Goal: Information Seeking & Learning: Learn about a topic

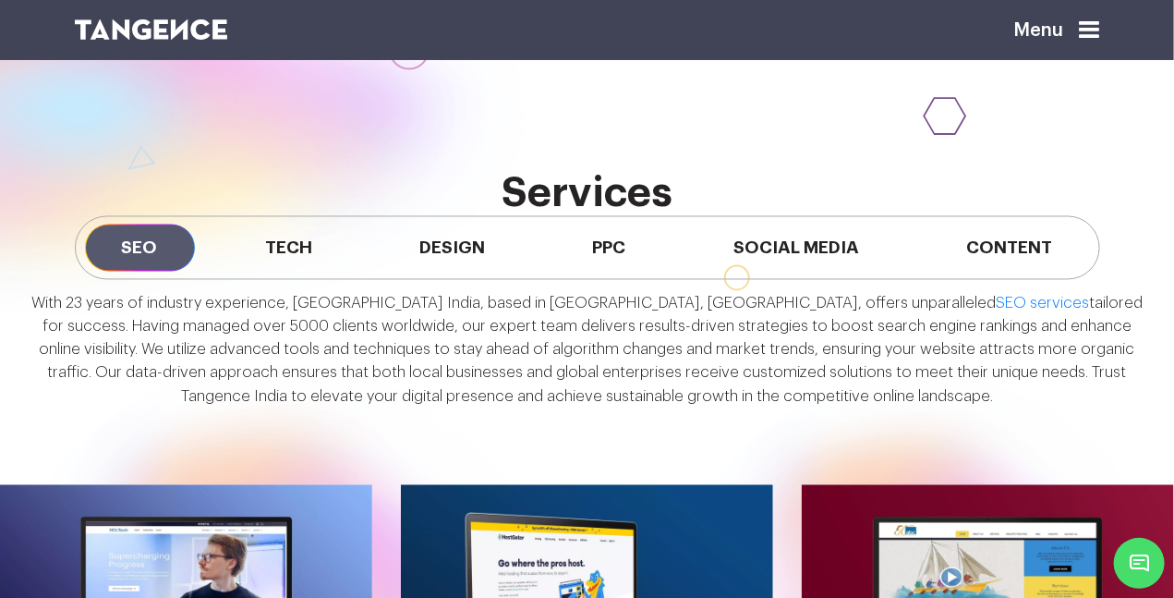
scroll to position [1393, 0]
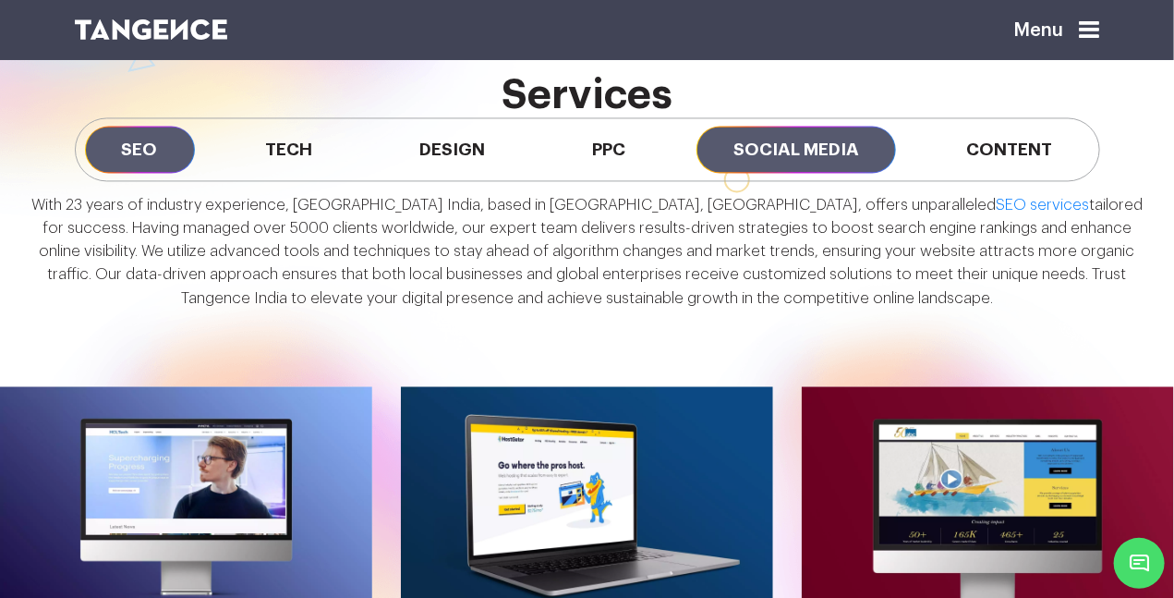
click at [845, 150] on span "Social Media" at bounding box center [797, 149] width 200 height 47
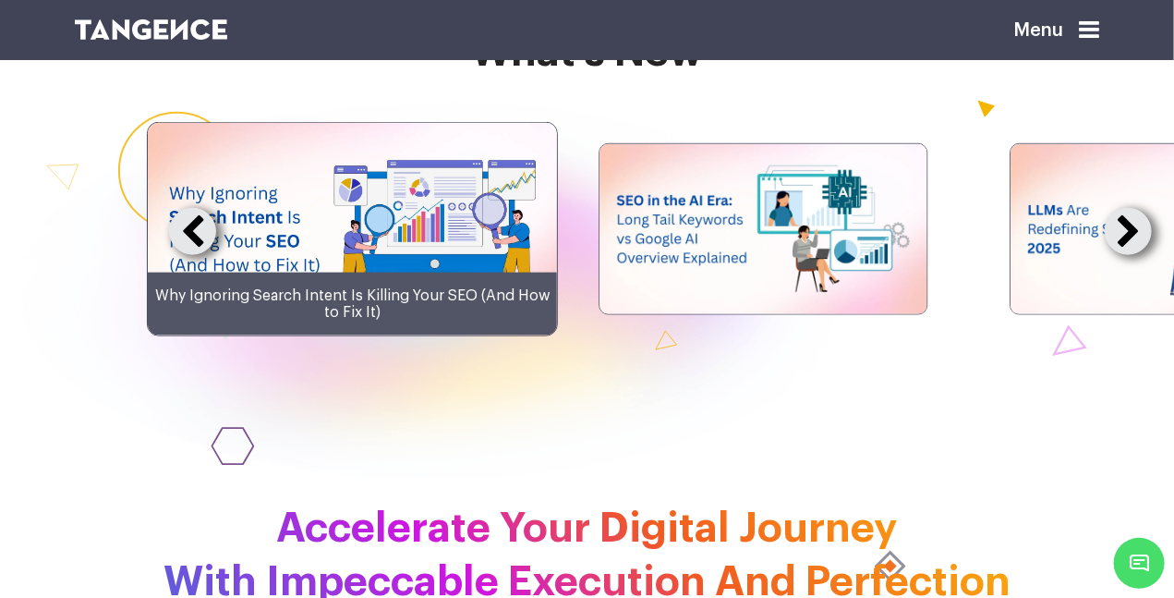
scroll to position [3481, 0]
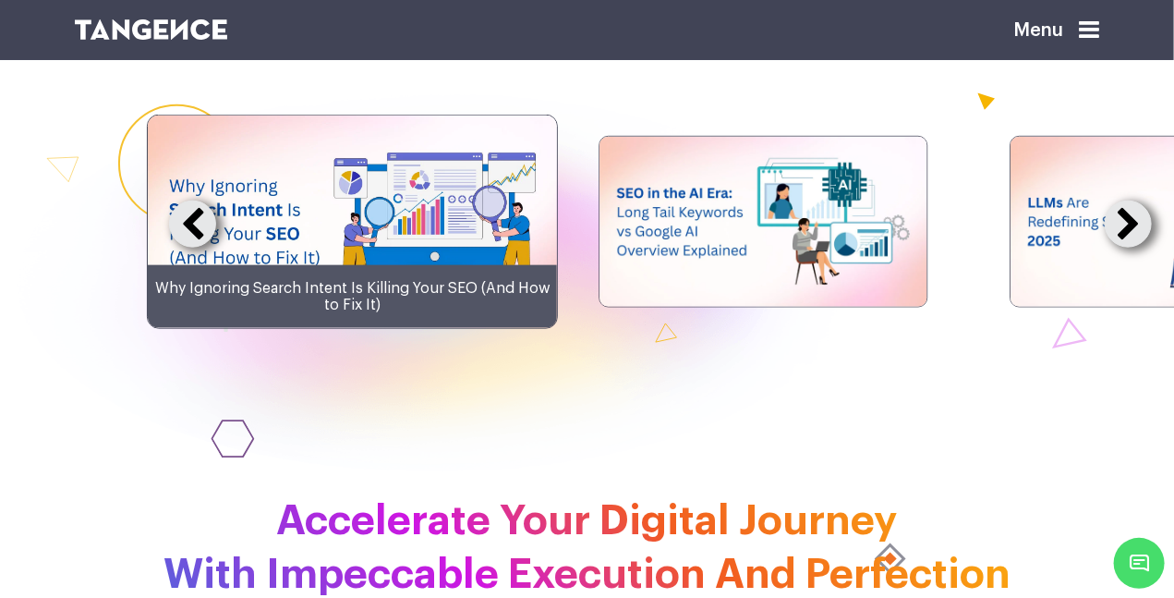
click at [1131, 248] on button at bounding box center [1128, 224] width 47 height 47
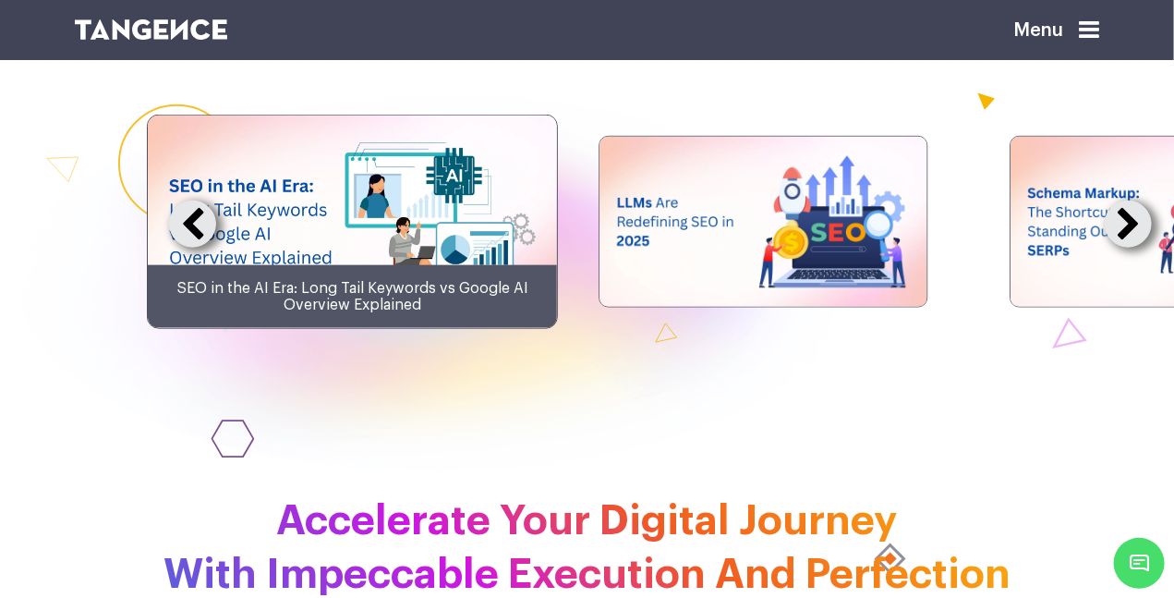
click at [1131, 248] on button at bounding box center [1128, 224] width 47 height 47
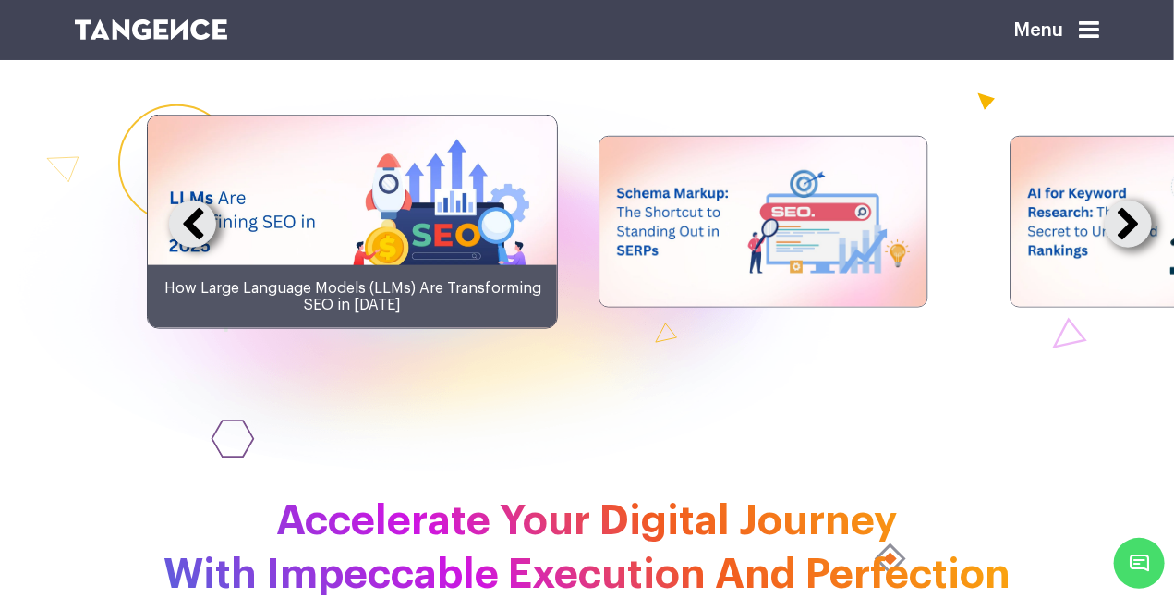
click at [1131, 248] on button at bounding box center [1128, 224] width 47 height 47
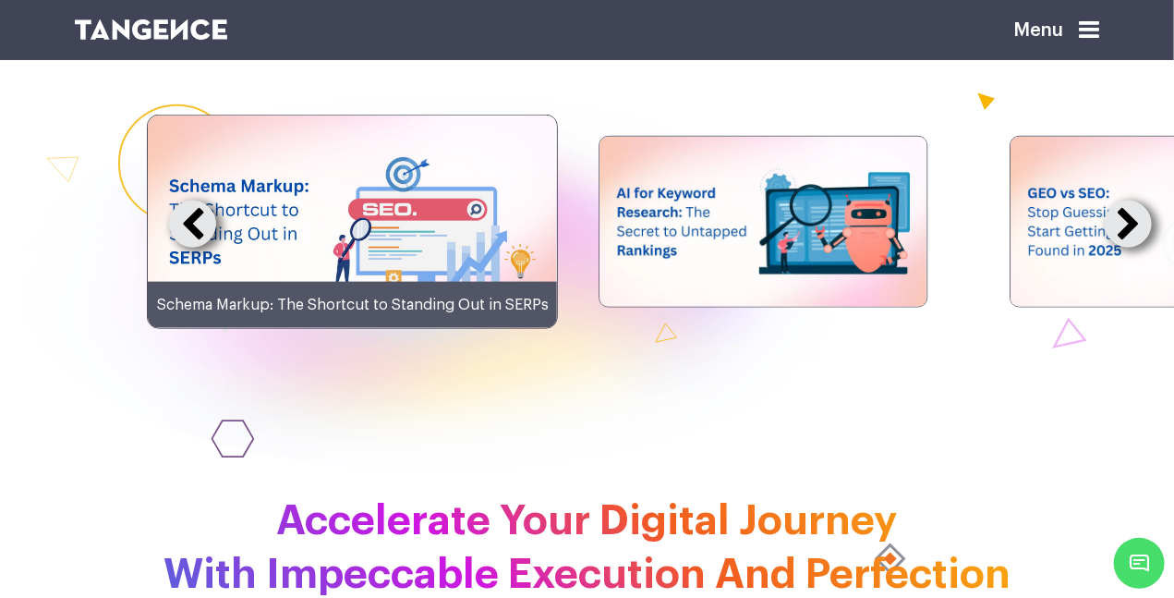
click at [1131, 248] on button at bounding box center [1128, 224] width 47 height 47
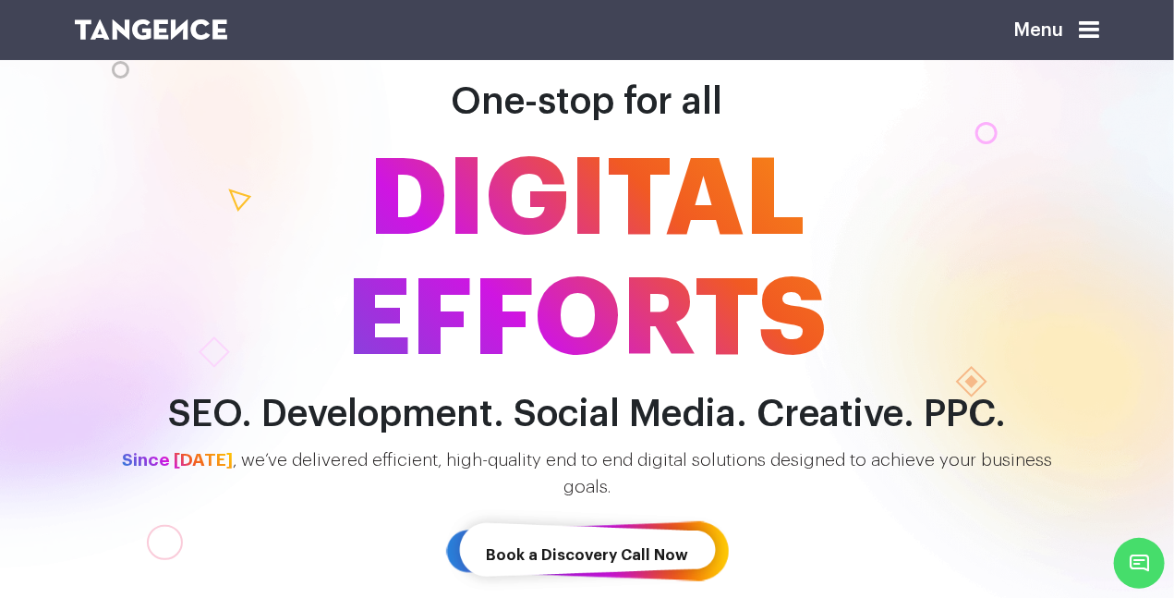
scroll to position [0, 0]
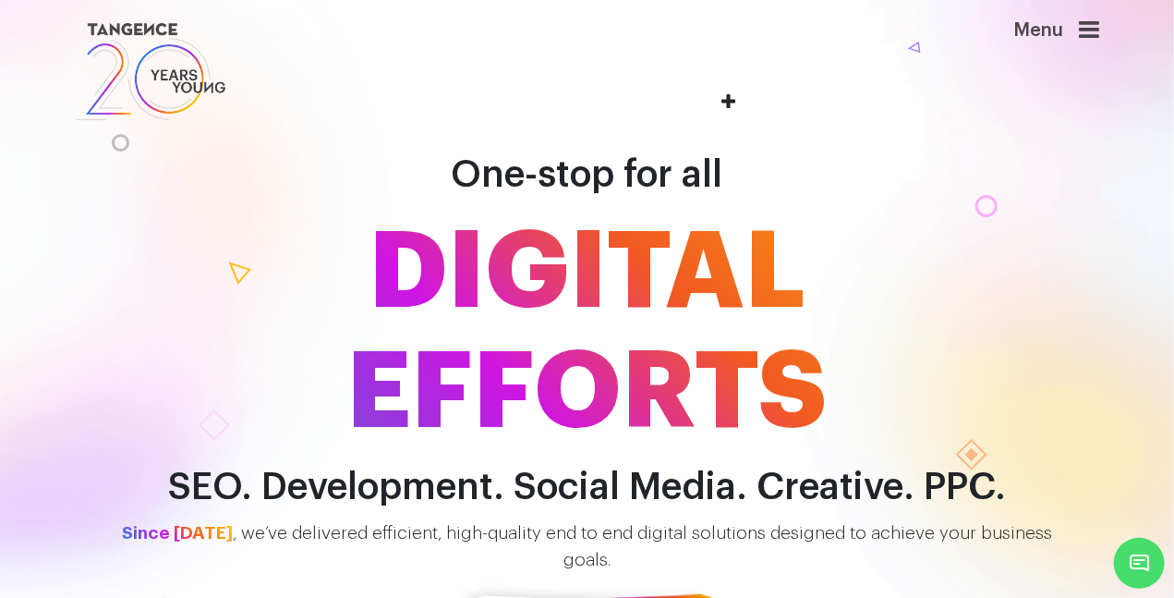
click at [1094, 37] on icon at bounding box center [1090, 30] width 20 height 24
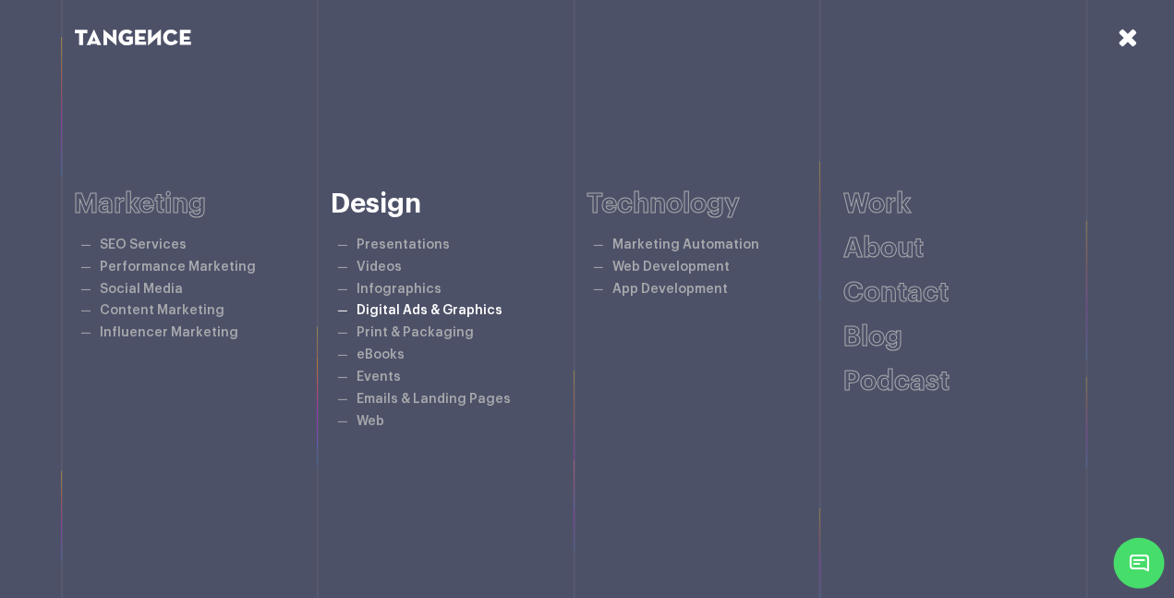
click at [395, 313] on link "Digital Ads & Graphics" at bounding box center [430, 310] width 146 height 14
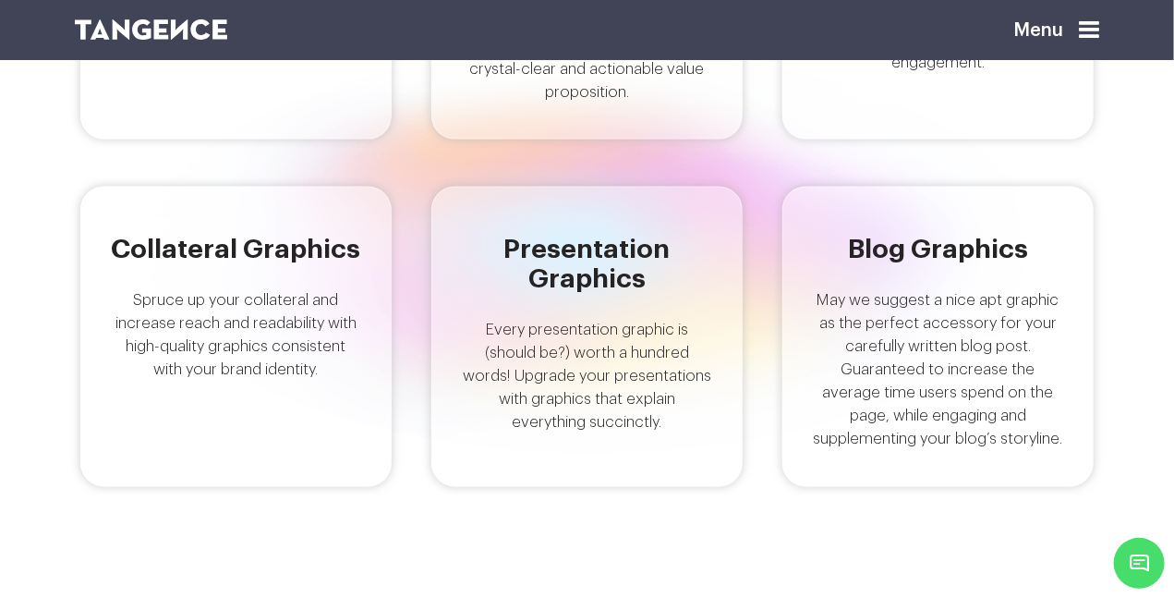
scroll to position [680, 0]
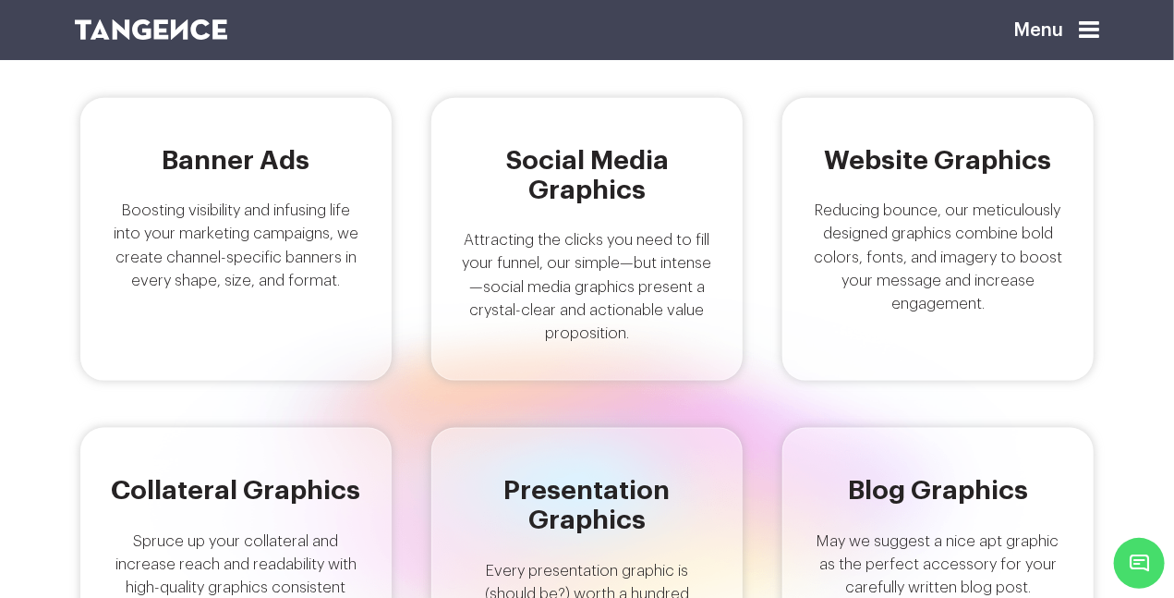
click at [569, 225] on div "Social Media Graphics Attracting the clicks you need to fill your funnel, our s…" at bounding box center [587, 239] width 311 height 283
click at [589, 179] on h5 "Social Media Graphics" at bounding box center [587, 175] width 251 height 59
click at [588, 253] on p "Attracting the clicks you need to fill your funnel, our simple—but intense—soci…" at bounding box center [587, 286] width 251 height 116
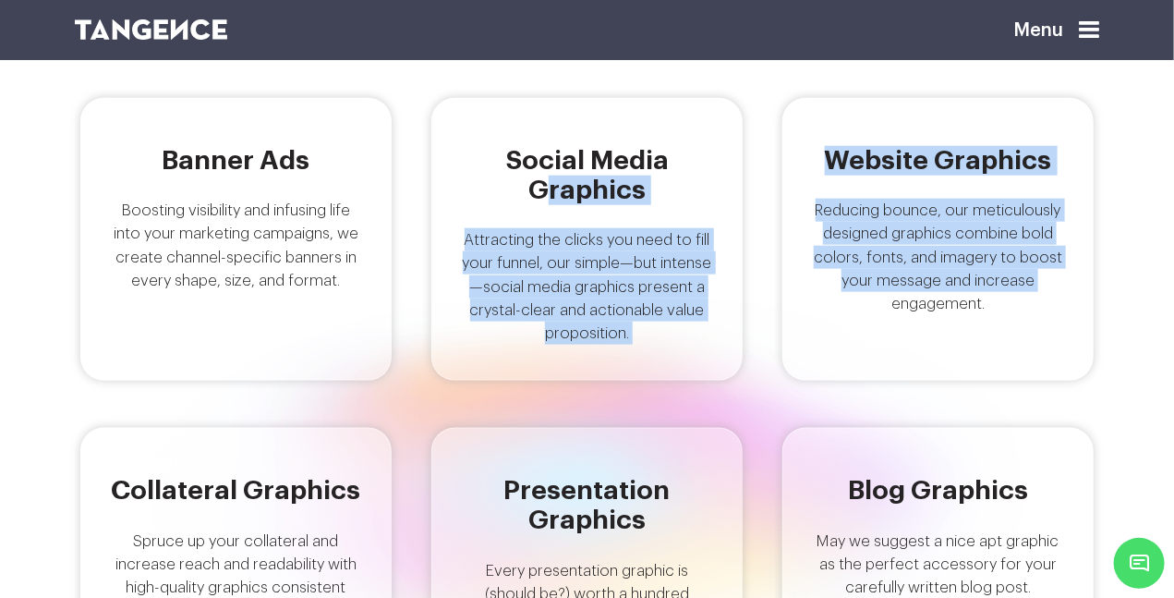
drag, startPoint x: 546, startPoint y: 179, endPoint x: 844, endPoint y: 270, distance: 311.0
click at [777, 336] on div "Banner Ads Boosting visibility and infusing life into your marketing campaigns,…" at bounding box center [587, 413] width 1053 height 630
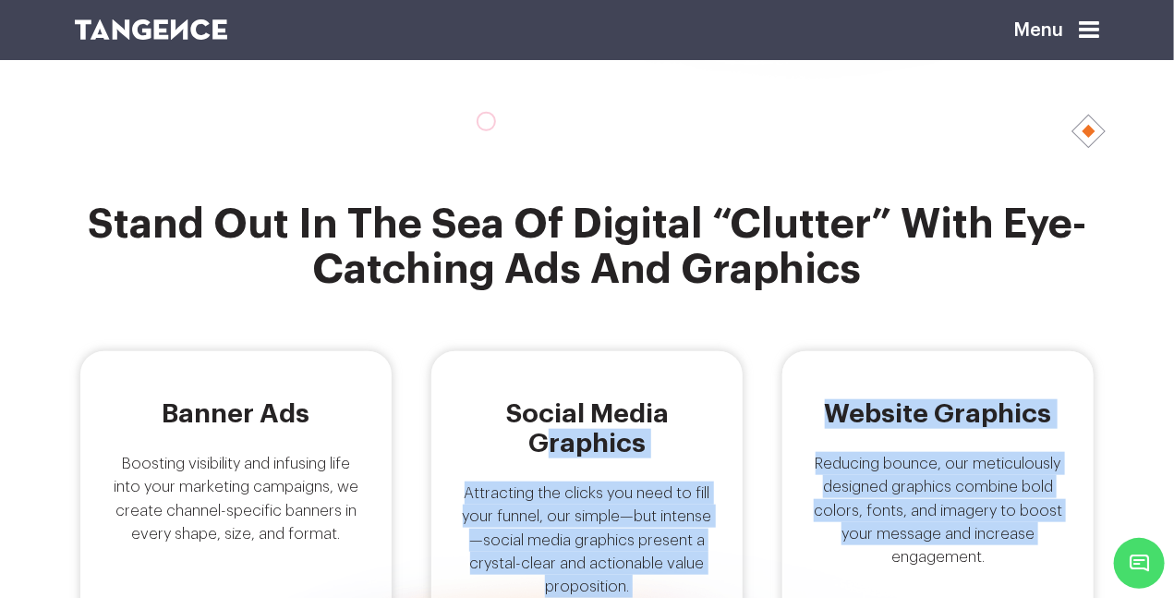
scroll to position [0, 0]
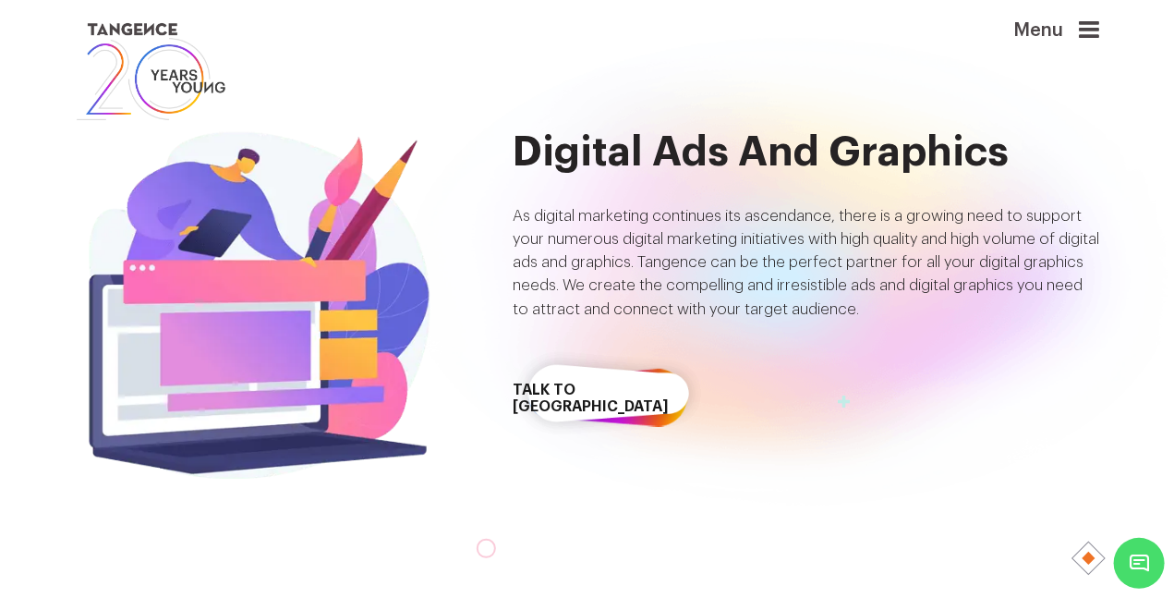
click at [1015, 20] on span "Menu" at bounding box center [1015, 20] width 0 height 0
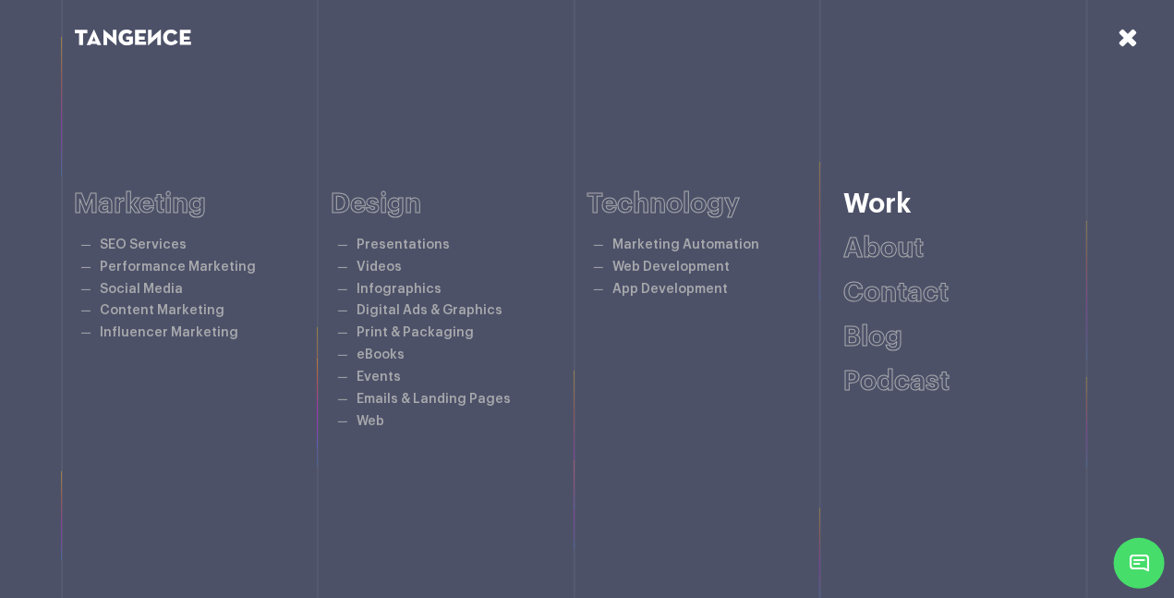
click at [882, 203] on link "Work" at bounding box center [877, 203] width 67 height 27
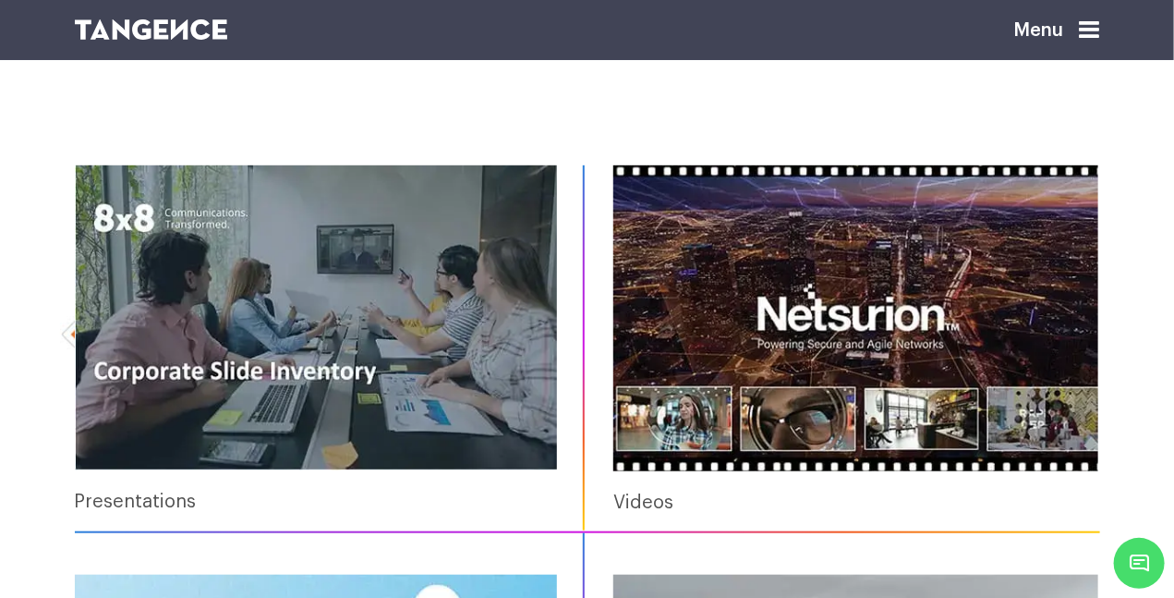
scroll to position [340, 0]
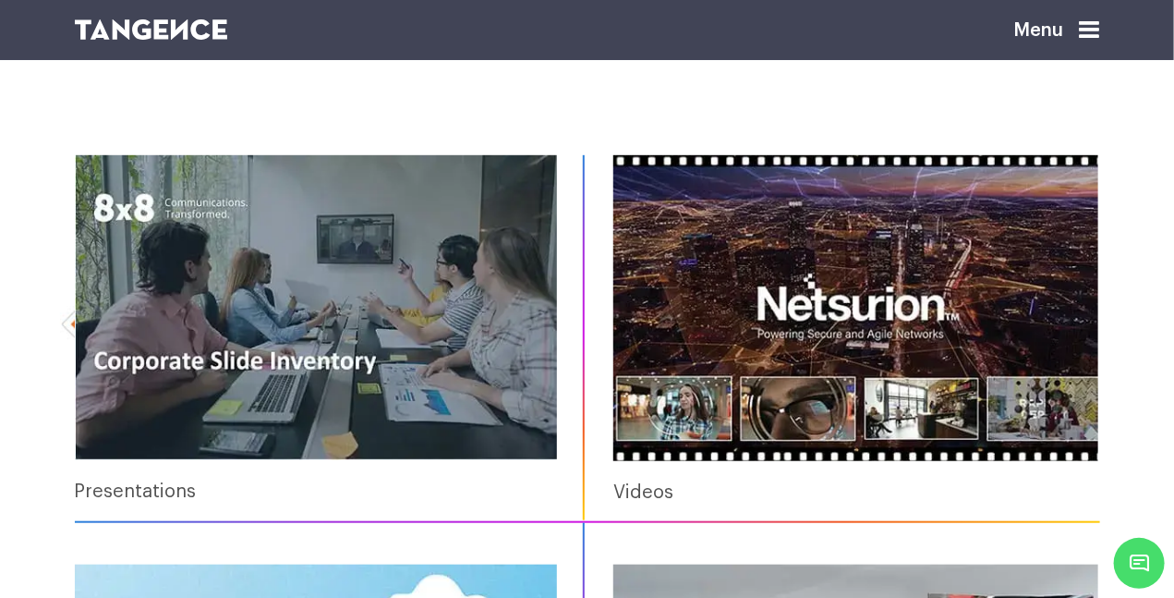
click at [243, 274] on img at bounding box center [316, 307] width 483 height 305
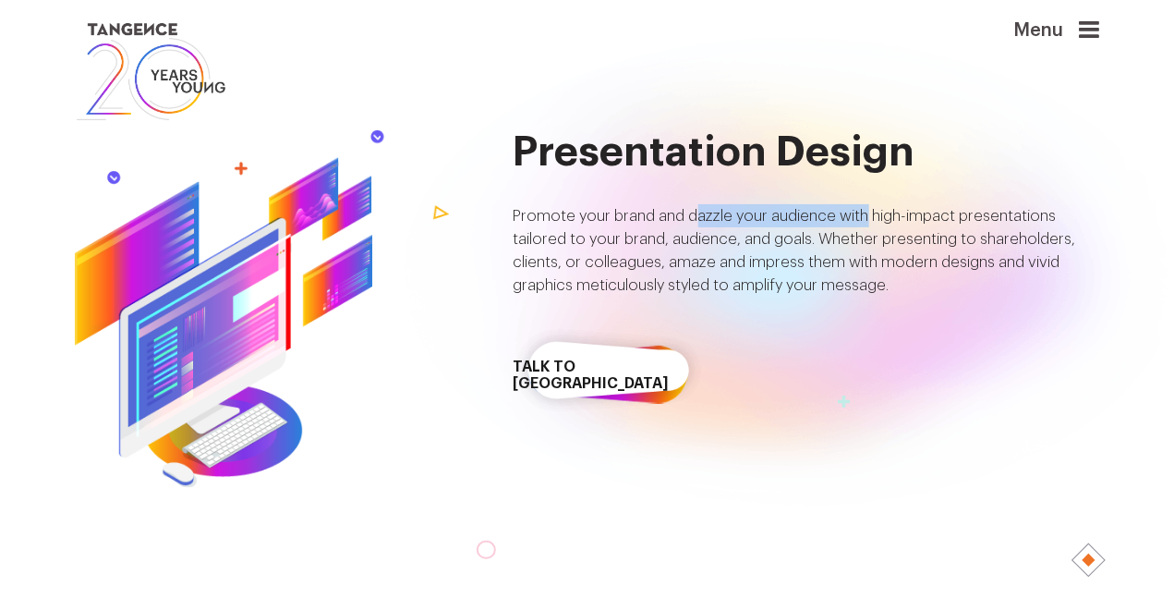
drag, startPoint x: 694, startPoint y: 179, endPoint x: 867, endPoint y: 223, distance: 178.2
click at [867, 223] on div "Presentation Design Promote your brand and dazzle your audience with high-impac…" at bounding box center [807, 278] width 587 height 299
click at [601, 373] on link "Talk to [GEOGRAPHIC_DATA]" at bounding box center [609, 375] width 190 height 108
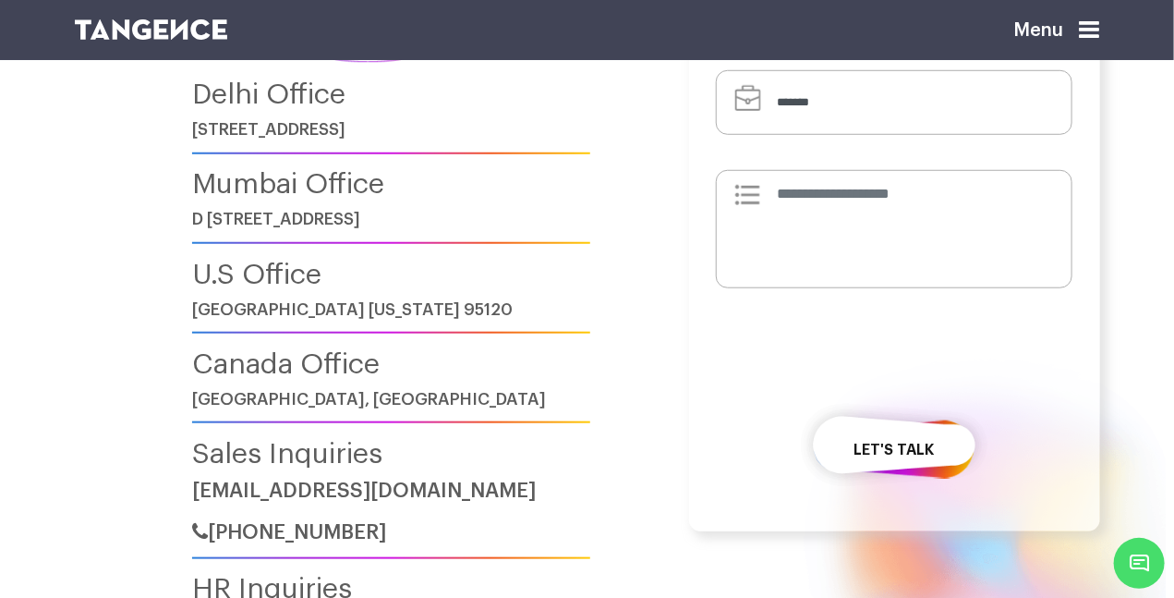
scroll to position [653, 0]
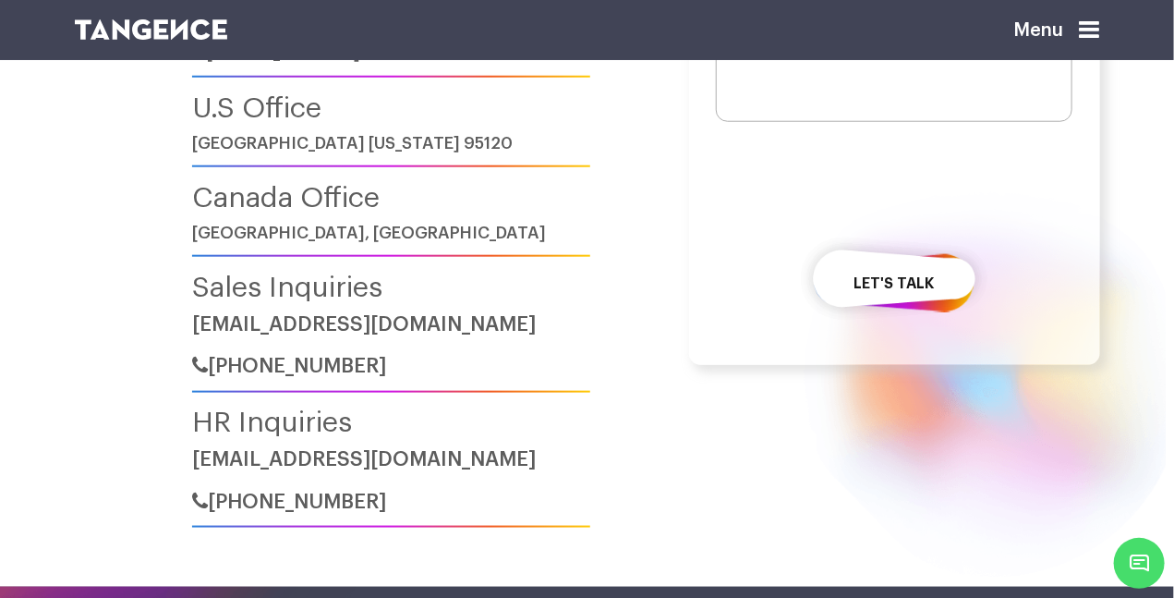
drag, startPoint x: 1185, startPoint y: 334, endPoint x: 933, endPoint y: 465, distance: 283.1
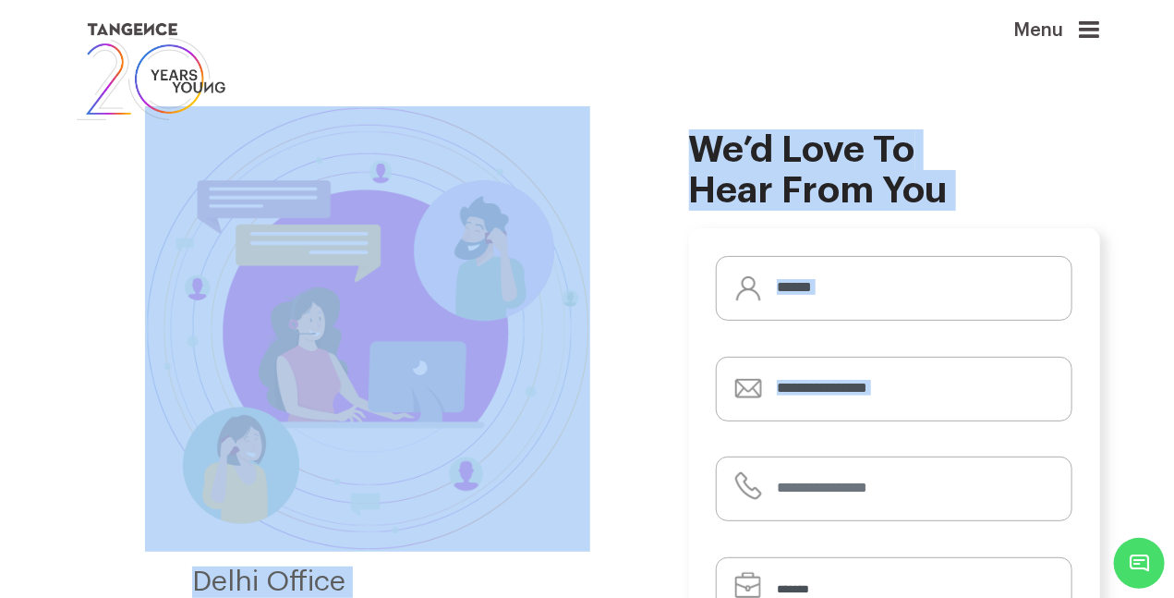
click at [353, 55] on link at bounding box center [500, 71] width 850 height 106
